Goal: Task Accomplishment & Management: Use online tool/utility

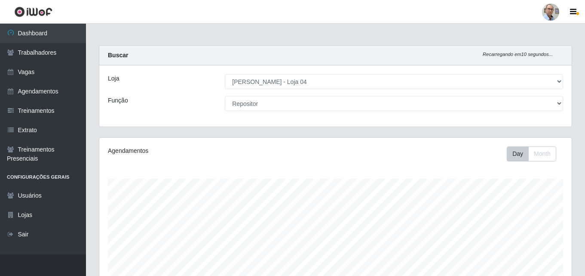
select select "251"
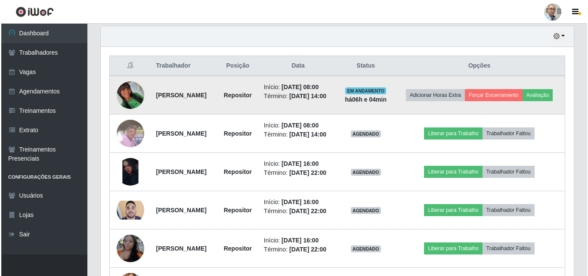
scroll to position [178, 473]
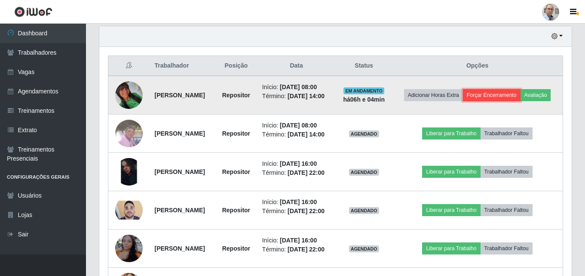
click at [507, 90] on button "Forçar Encerramento" at bounding box center [492, 95] width 58 height 12
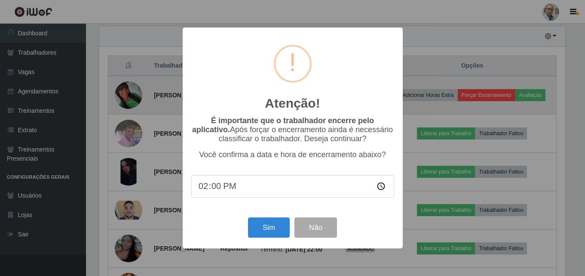
scroll to position [178, 468]
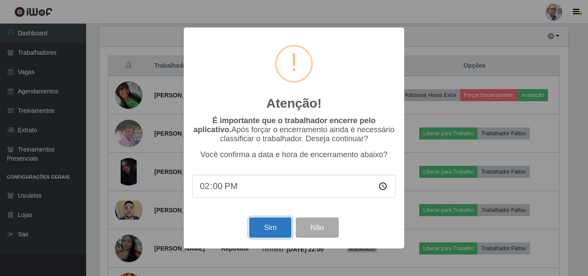
click at [269, 230] on button "Sim" at bounding box center [270, 227] width 42 height 20
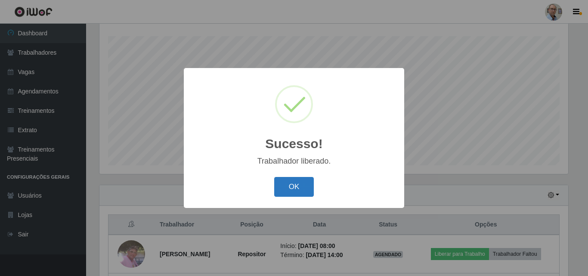
click at [298, 188] on button "OK" at bounding box center [294, 187] width 40 height 20
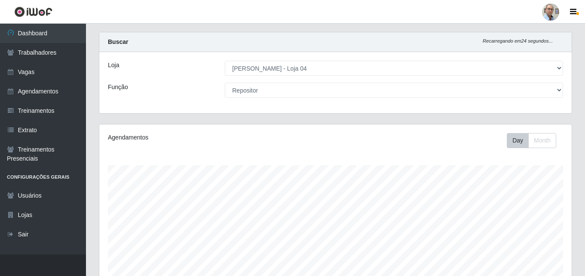
scroll to position [0, 0]
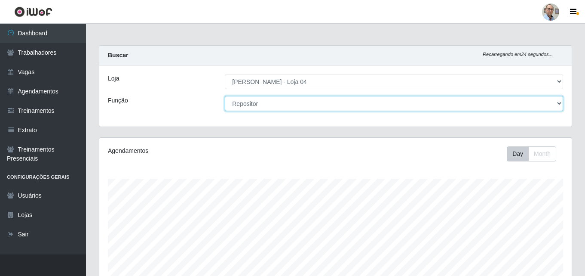
click at [354, 102] on select "[Selecione...] ASG ASG + ASG ++ Auxiliar de Depósito Auxiliar de Depósito + Aux…" at bounding box center [394, 103] width 338 height 15
click at [225, 96] on select "[Selecione...] ASG ASG + ASG ++ Auxiliar de Depósito Auxiliar de Depósito + Aux…" at bounding box center [394, 103] width 338 height 15
click at [322, 99] on select "[Selecione...] ASG ASG + ASG ++ Auxiliar de Depósito Auxiliar de Depósito + Aux…" at bounding box center [394, 103] width 338 height 15
select select "112"
click at [225, 96] on select "[Selecione...] ASG ASG + ASG ++ Auxiliar de Depósito Auxiliar de Depósito + Aux…" at bounding box center [394, 103] width 338 height 15
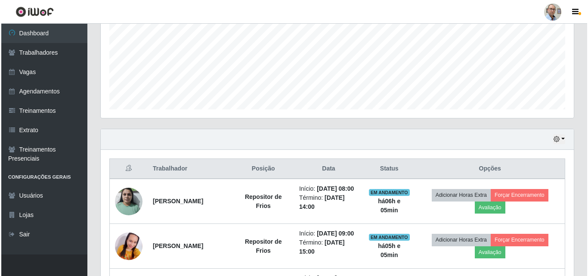
scroll to position [215, 0]
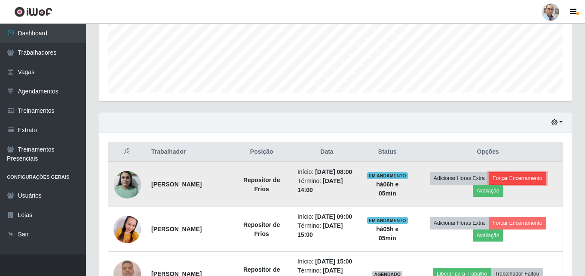
click at [529, 178] on button "Forçar Encerramento" at bounding box center [518, 178] width 58 height 12
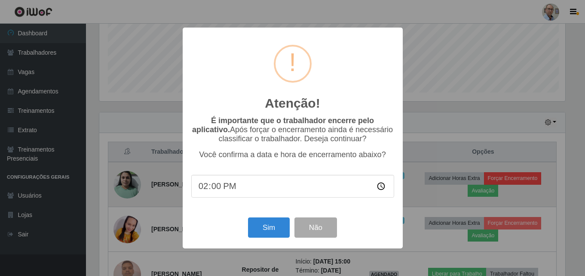
scroll to position [178, 468]
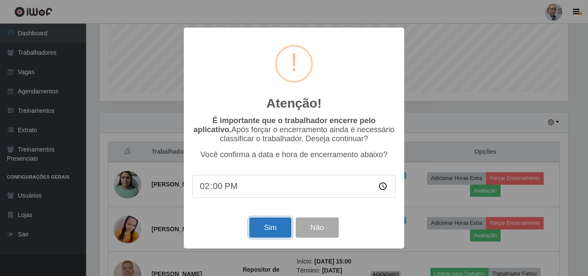
click at [267, 230] on button "Sim" at bounding box center [270, 227] width 42 height 20
